Goal: Task Accomplishment & Management: Manage account settings

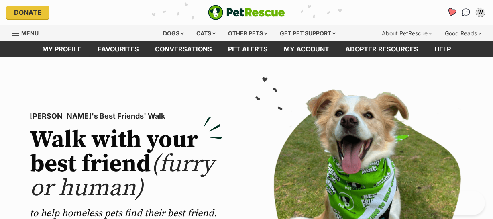
click at [451, 9] on icon "Favourites" at bounding box center [452, 12] width 10 height 9
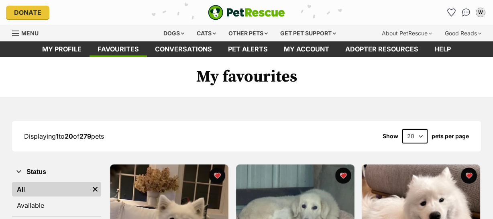
click at [419, 135] on select "20 40 60" at bounding box center [414, 136] width 25 height 14
select select "60"
click at [402, 129] on select "20 40 60" at bounding box center [414, 136] width 25 height 14
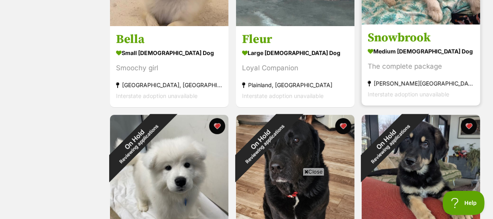
scroll to position [292, 0]
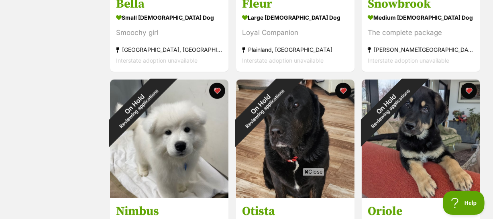
click at [317, 171] on span "Close" at bounding box center [314, 171] width 22 height 8
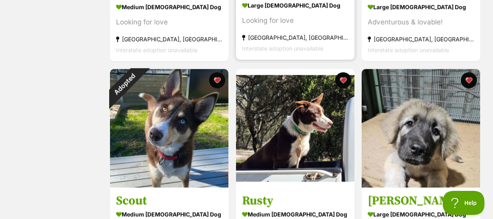
scroll to position [511, 0]
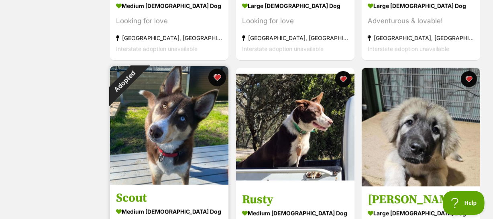
click at [215, 76] on button "favourite" at bounding box center [217, 78] width 18 height 18
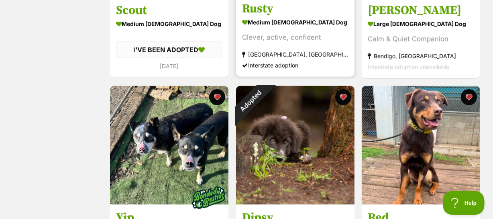
scroll to position [730, 0]
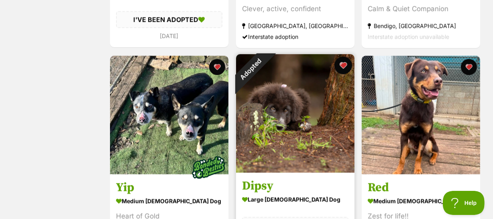
click at [343, 64] on button "favourite" at bounding box center [343, 66] width 18 height 18
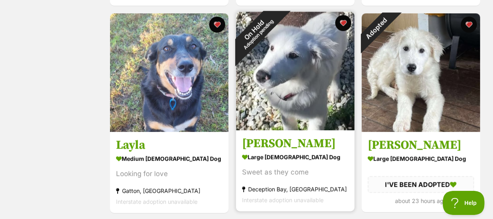
scroll to position [2008, 0]
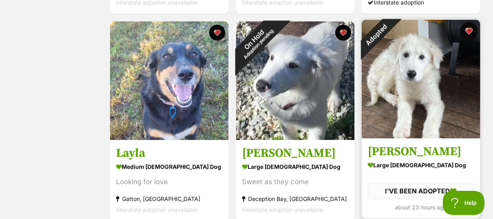
click at [470, 32] on button "favourite" at bounding box center [469, 31] width 18 height 18
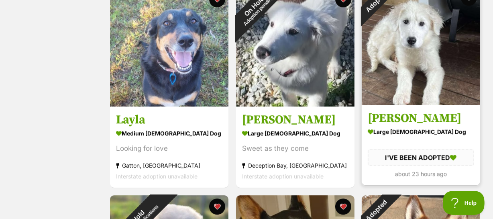
scroll to position [2117, 0]
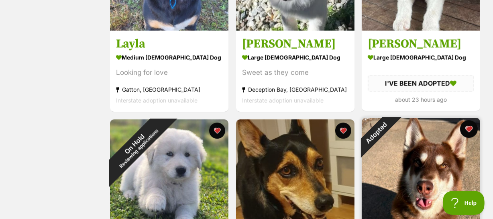
click at [466, 129] on button "favourite" at bounding box center [469, 129] width 18 height 18
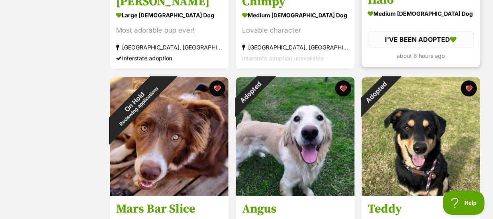
scroll to position [2373, 0]
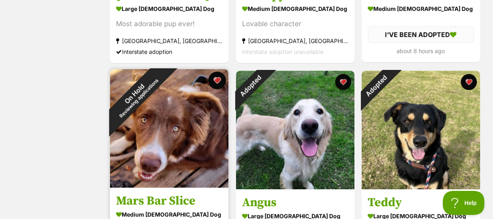
click at [215, 82] on button "favourite" at bounding box center [217, 80] width 18 height 18
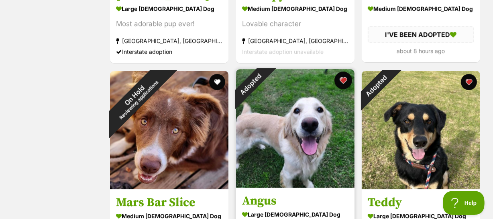
click at [343, 82] on button "favourite" at bounding box center [343, 80] width 18 height 18
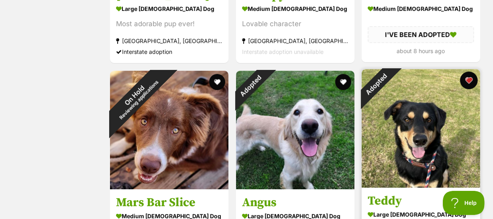
click at [469, 81] on button "favourite" at bounding box center [469, 80] width 18 height 18
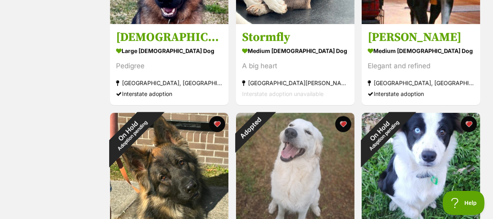
scroll to position [3176, 0]
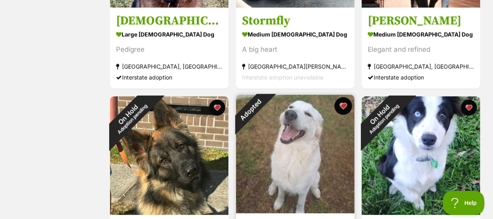
click at [342, 108] on button "favourite" at bounding box center [343, 106] width 18 height 18
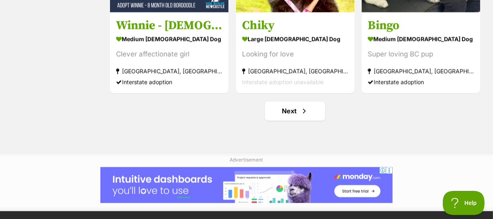
scroll to position [4235, 0]
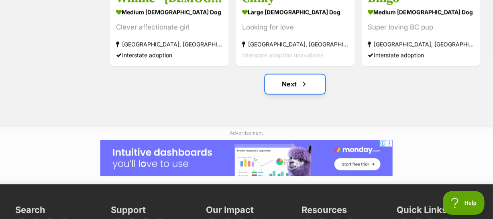
click at [284, 83] on link "Next" at bounding box center [295, 83] width 60 height 19
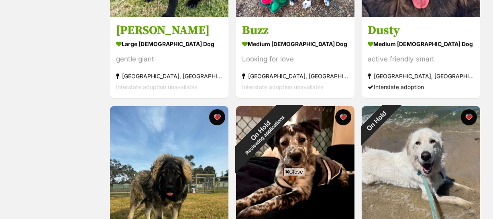
scroll to position [694, 0]
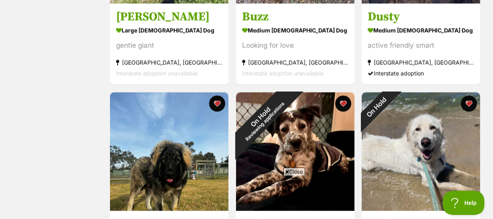
click at [300, 169] on span "Close" at bounding box center [295, 171] width 22 height 8
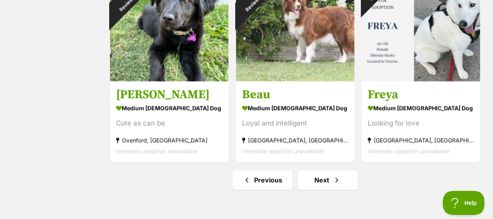
scroll to position [4161, 0]
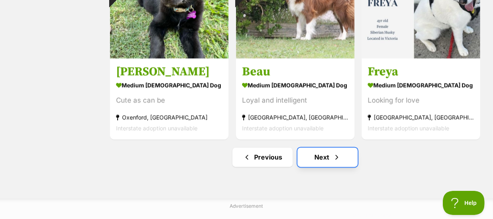
click at [323, 152] on link "Next" at bounding box center [328, 156] width 60 height 19
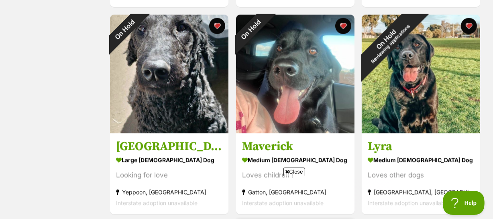
scroll to position [1314, 0]
